Goal: Task Accomplishment & Management: Use online tool/utility

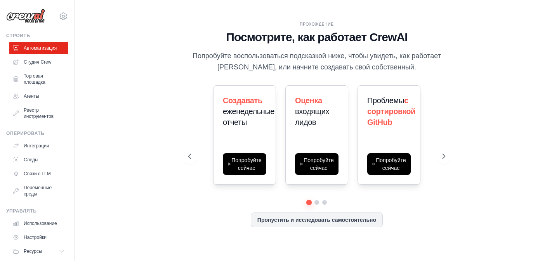
click at [476, 48] on div "ПРОХОЖДЕНИЕ Посмотрите, как работает CrewAI Попробуйте воспользоваться подсказк…" at bounding box center [316, 131] width 459 height 246
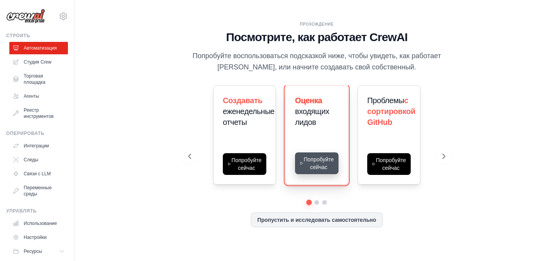
click at [317, 166] on button "Попробуйте сейчас" at bounding box center [316, 163] width 43 height 22
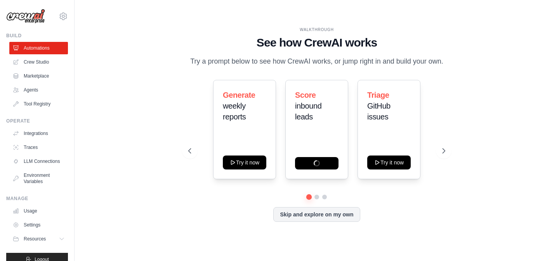
click at [9, 14] on img at bounding box center [25, 16] width 39 height 15
click at [31, 256] on button "Logout" at bounding box center [37, 259] width 62 height 13
click at [31, 224] on link "Settings" at bounding box center [39, 225] width 59 height 12
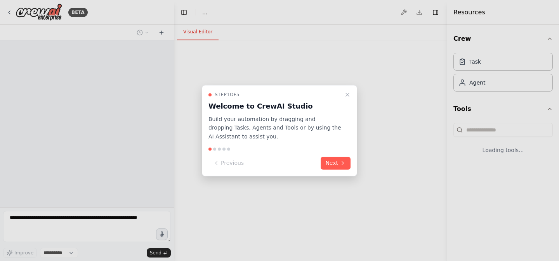
select select "****"
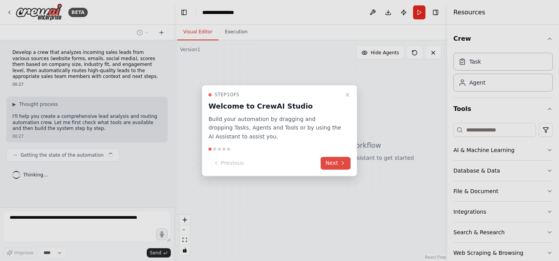
click at [336, 164] on button "Next" at bounding box center [335, 163] width 30 height 13
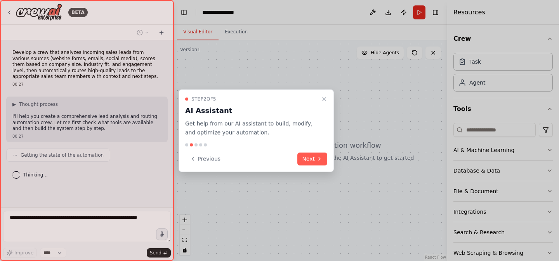
click at [336, 164] on div at bounding box center [279, 130] width 559 height 261
click at [316, 158] on icon at bounding box center [319, 159] width 6 height 6
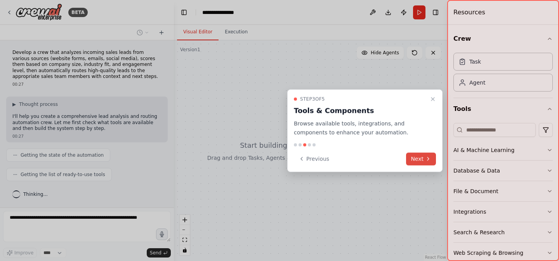
click at [416, 160] on button "Next" at bounding box center [421, 158] width 30 height 13
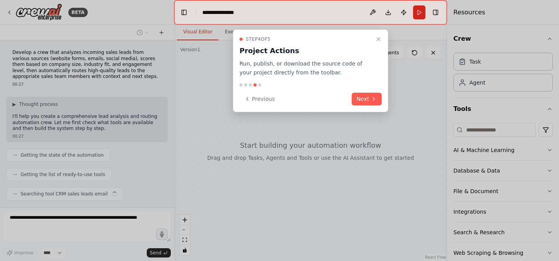
scroll to position [19, 0]
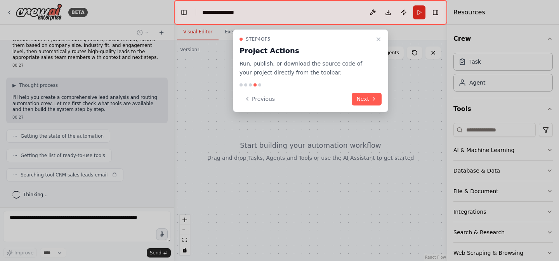
click at [352, 104] on div "Previous Next" at bounding box center [310, 99] width 142 height 13
click at [364, 102] on button "Next" at bounding box center [366, 99] width 30 height 13
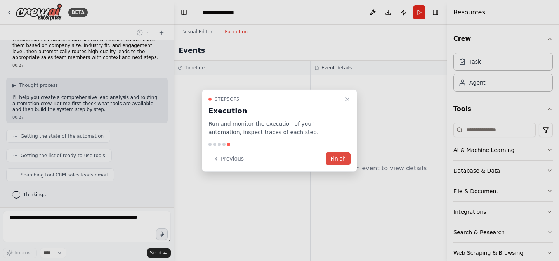
click at [328, 154] on button "Finish" at bounding box center [337, 158] width 25 height 13
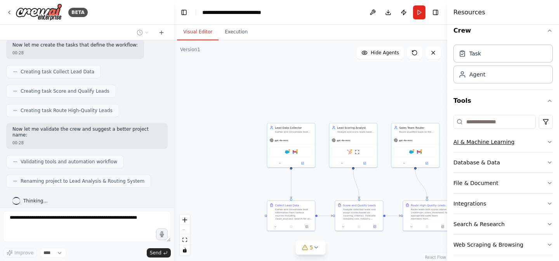
scroll to position [0, 0]
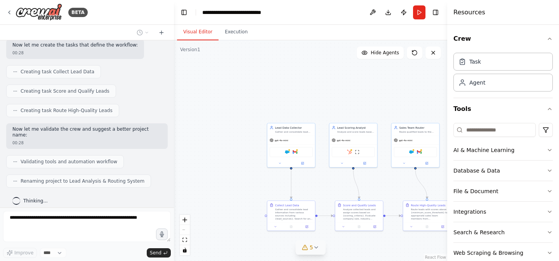
click at [317, 248] on icon at bounding box center [316, 247] width 6 height 6
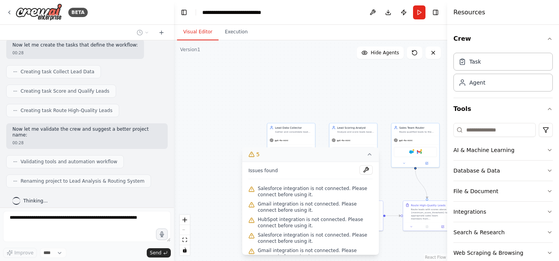
click at [261, 135] on div ".deletable-edge-delete-btn { width: 20px; height: 20px; border: 0px solid #ffff…" at bounding box center [310, 150] width 273 height 221
click at [368, 151] on icon at bounding box center [369, 154] width 6 height 6
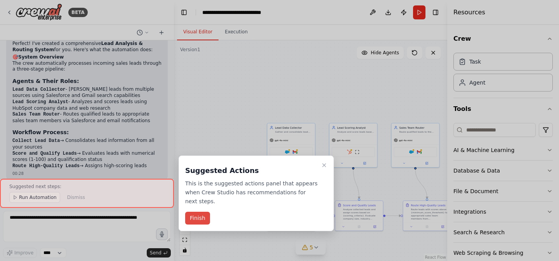
click at [192, 214] on button "Finish" at bounding box center [197, 218] width 25 height 13
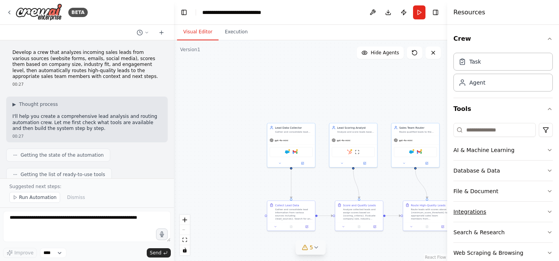
scroll to position [15, 0]
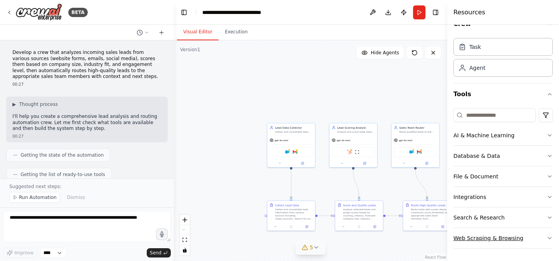
click at [551, 237] on icon "button" at bounding box center [549, 238] width 3 height 2
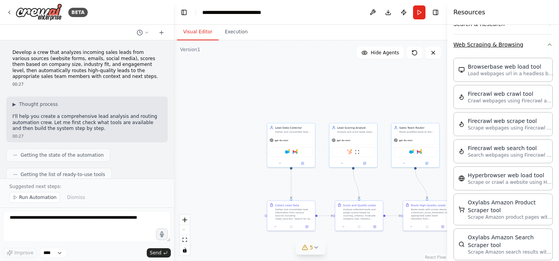
scroll to position [209, 0]
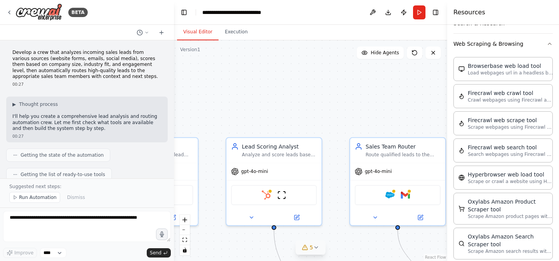
click at [433, 109] on div ".deletable-edge-delete-btn { width: 20px; height: 20px; border: 0px solid #ffff…" at bounding box center [310, 150] width 273 height 221
click at [237, 37] on button "Execution" at bounding box center [235, 32] width 35 height 16
click at [200, 33] on button "Visual Editor" at bounding box center [198, 32] width 42 height 16
click at [13, 9] on div "BETA" at bounding box center [46, 11] width 81 height 17
